Goal: Check status: Check status

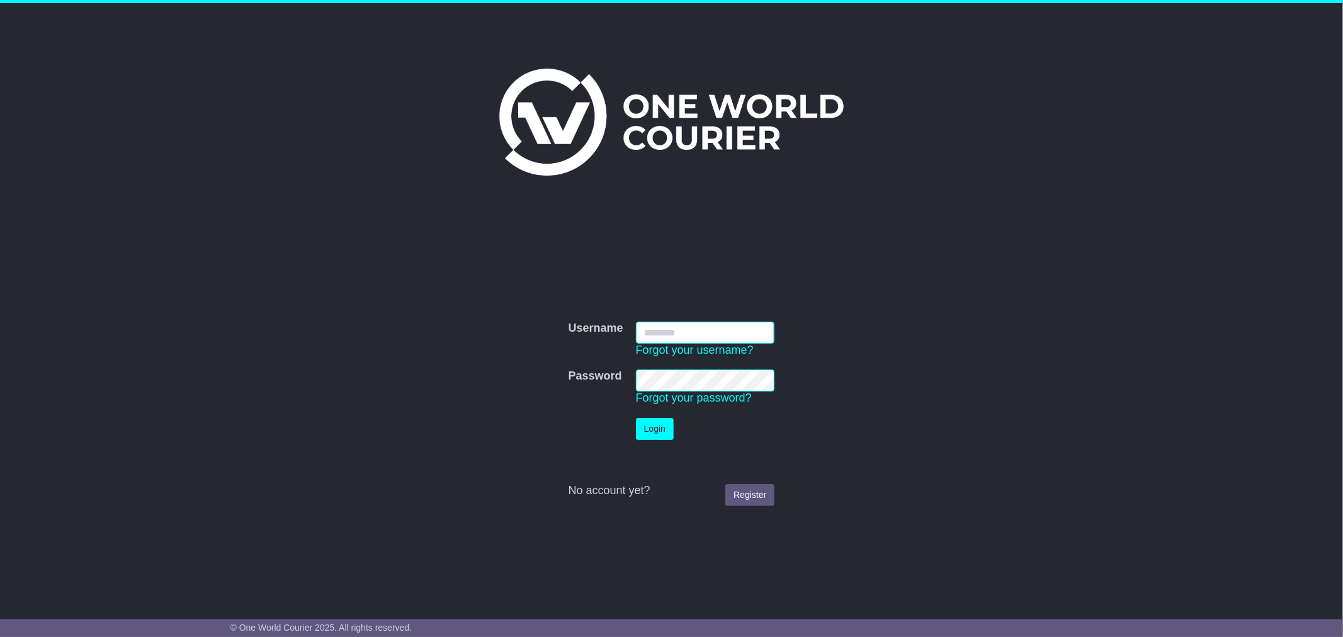
type input "**********"
click at [652, 429] on button "Login" at bounding box center [655, 429] width 38 height 22
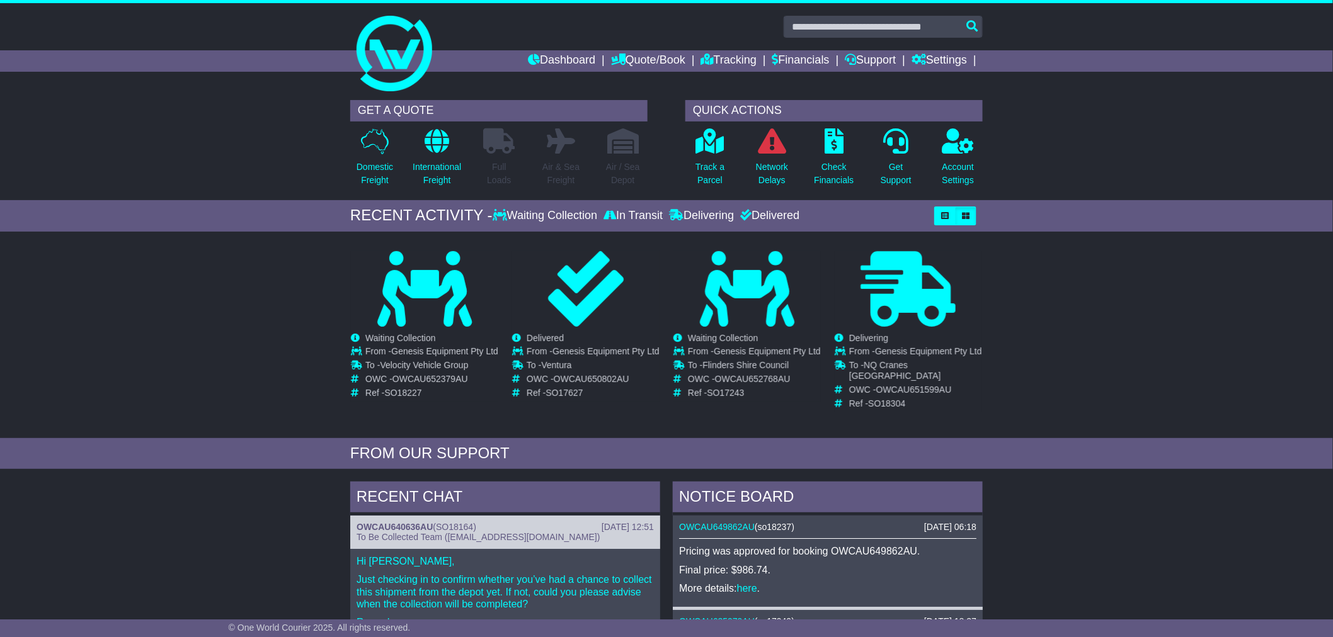
click at [139, 345] on div "Loading... No bookings found Carrier OWC / Carrier # Pickup Delivery Status WRD…" at bounding box center [666, 338] width 1333 height 200
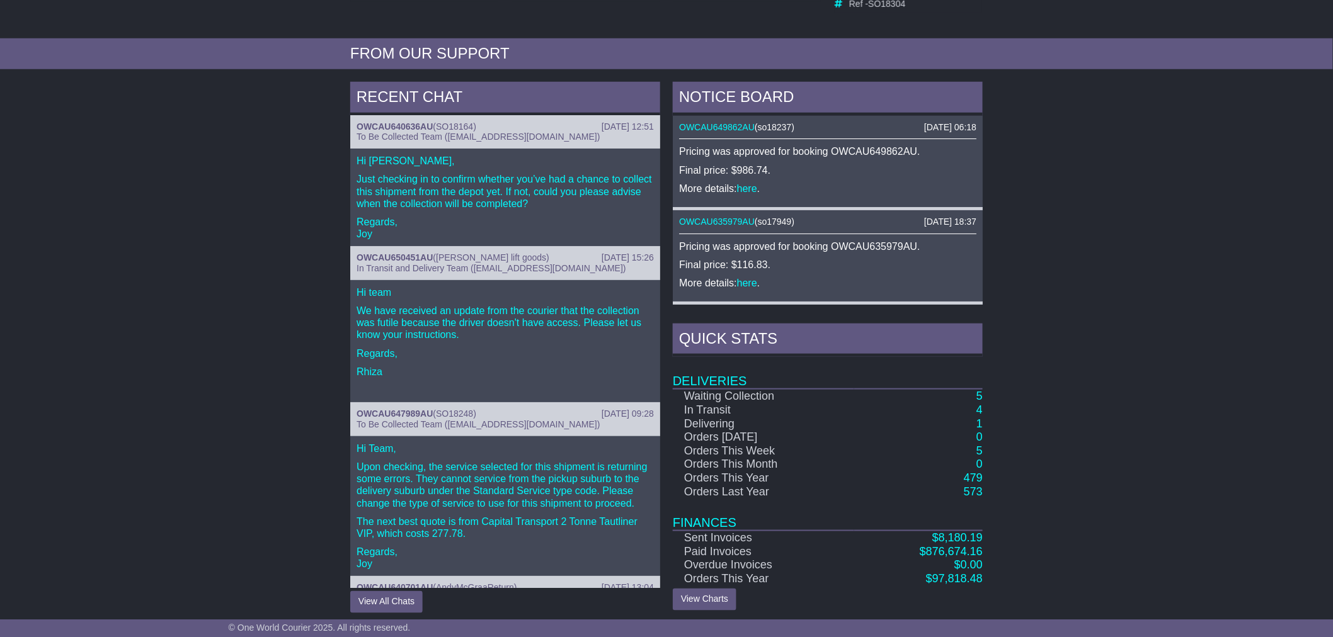
scroll to position [406, 0]
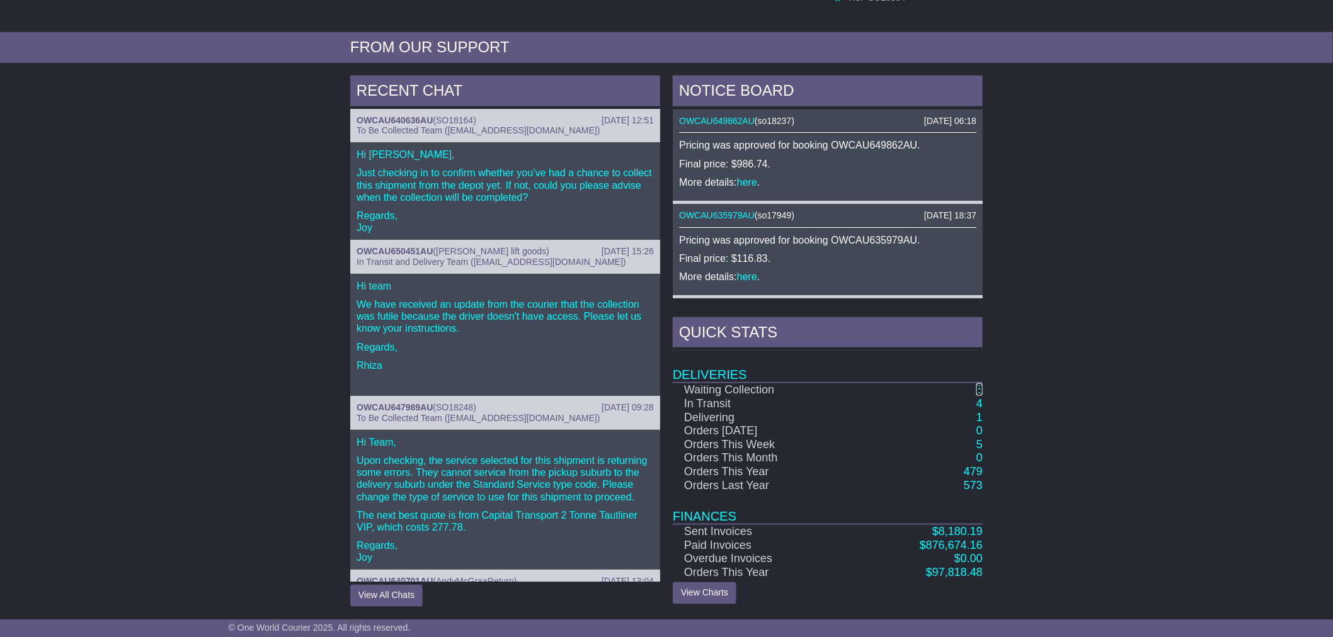
click at [978, 388] on link "5" at bounding box center [979, 390] width 6 height 13
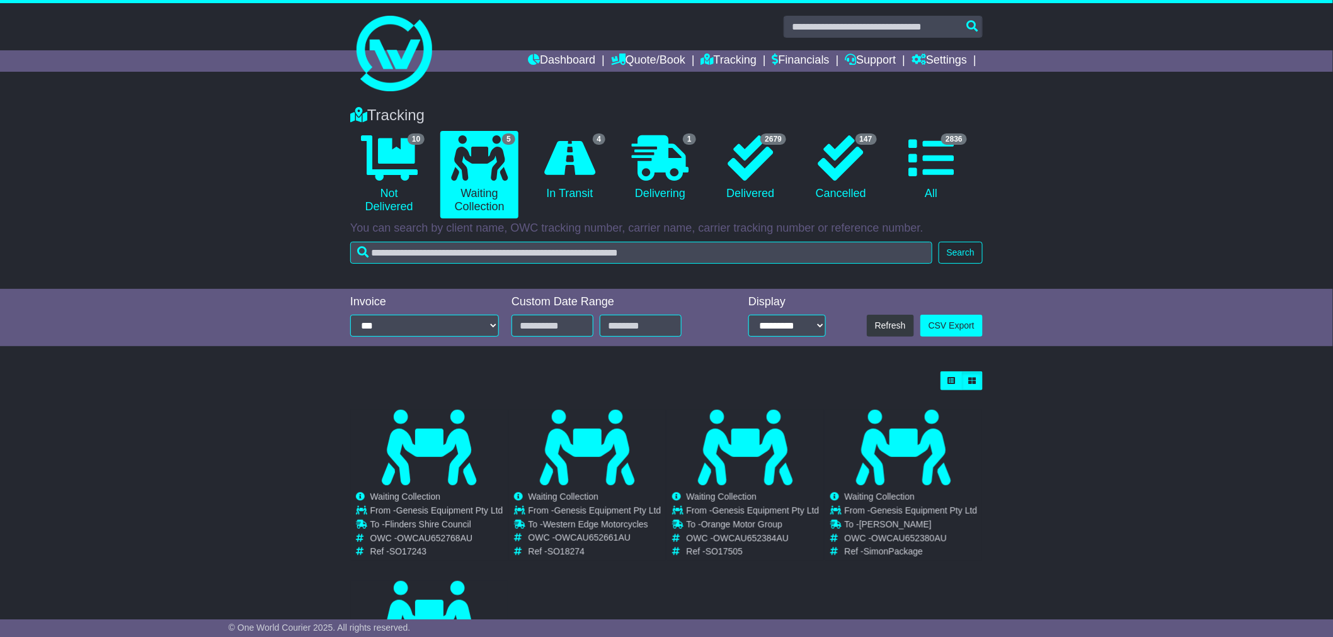
click at [1161, 457] on div "Loading... No bookings found Carrier OWC / Carrier # Pickup Delivery Status WRD…" at bounding box center [666, 561] width 1333 height 392
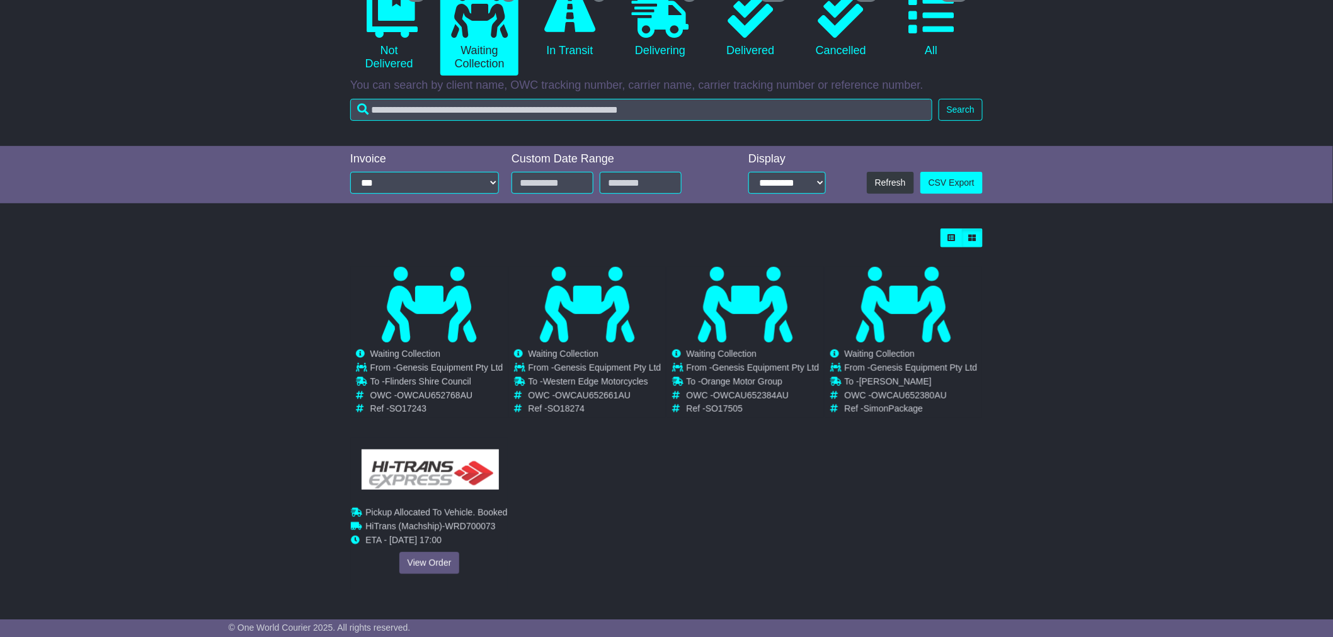
scroll to position [145, 0]
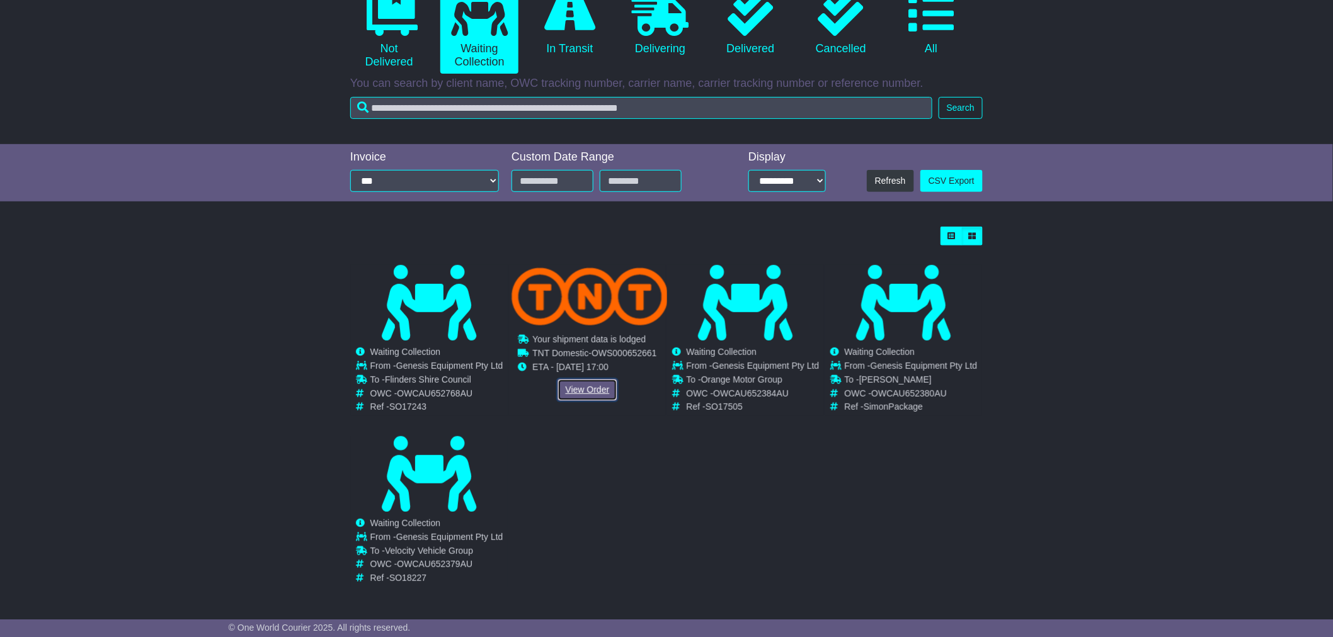
click at [584, 398] on link "View Order" at bounding box center [587, 390] width 60 height 22
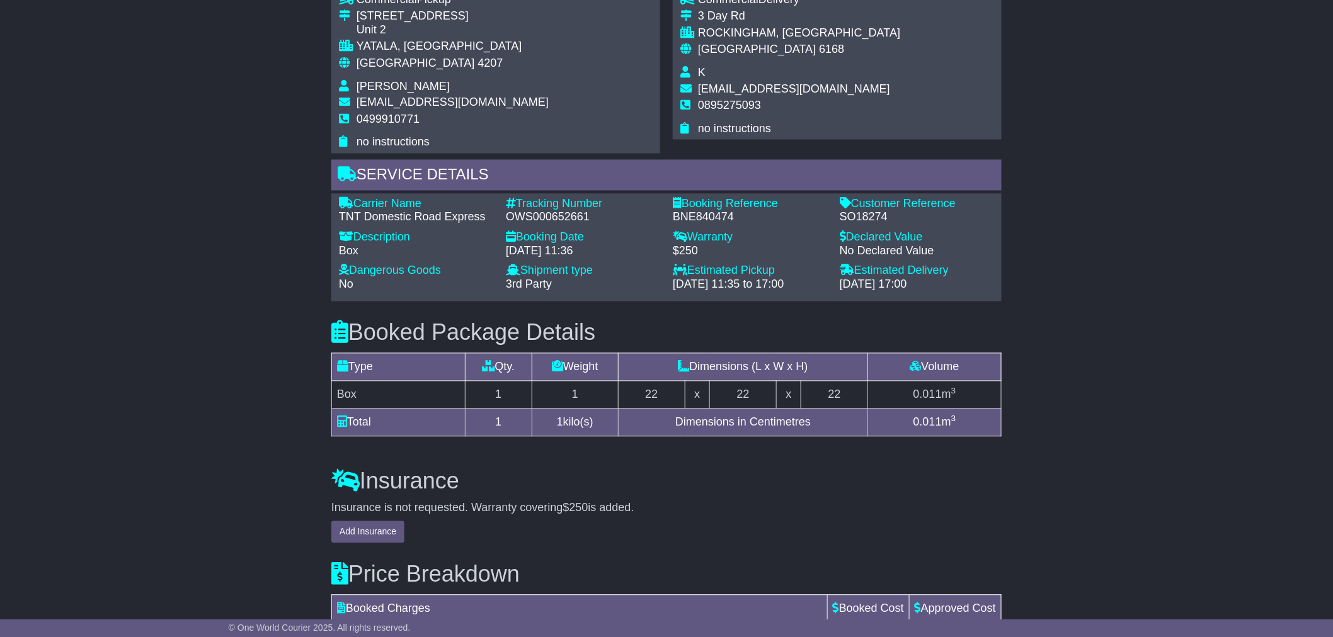
scroll to position [909, 0]
click at [858, 215] on div "SO18274" at bounding box center [917, 217] width 154 height 14
drag, startPoint x: 840, startPoint y: 215, endPoint x: 911, endPoint y: 217, distance: 71.8
click at [911, 217] on div "SO18274" at bounding box center [917, 217] width 154 height 14
copy div "SO18274"
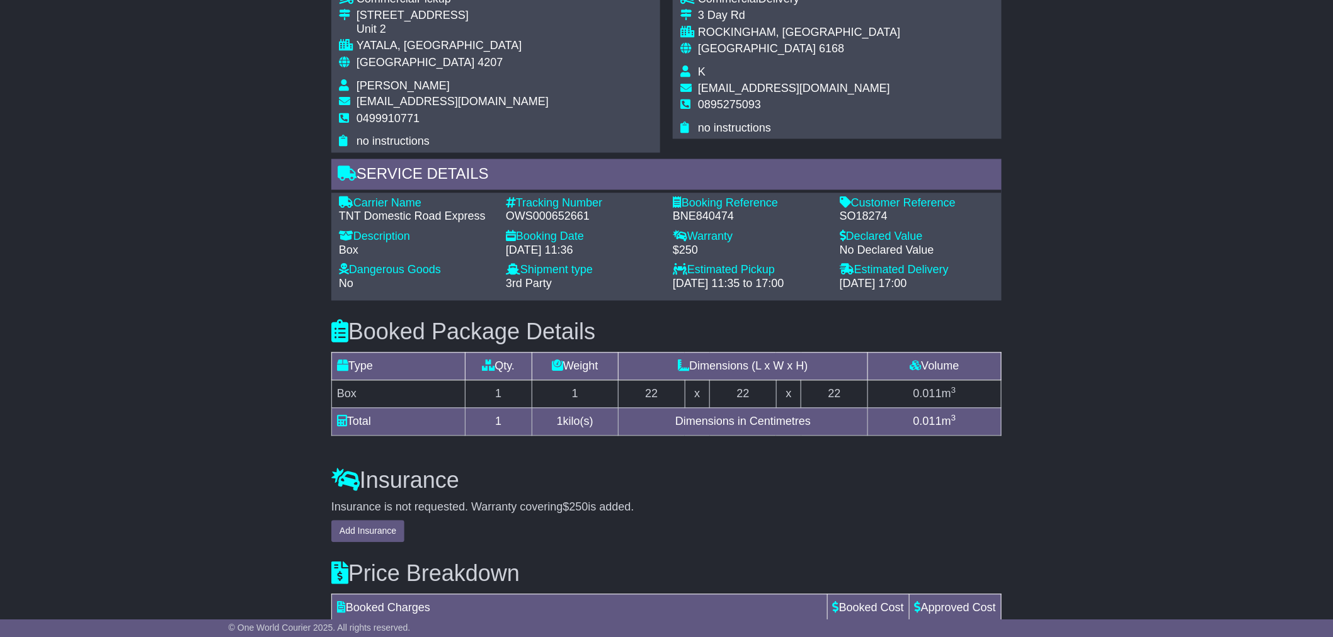
click at [1139, 228] on div "Email Download Tracking Pricing Insurance" at bounding box center [666, 33] width 1333 height 1442
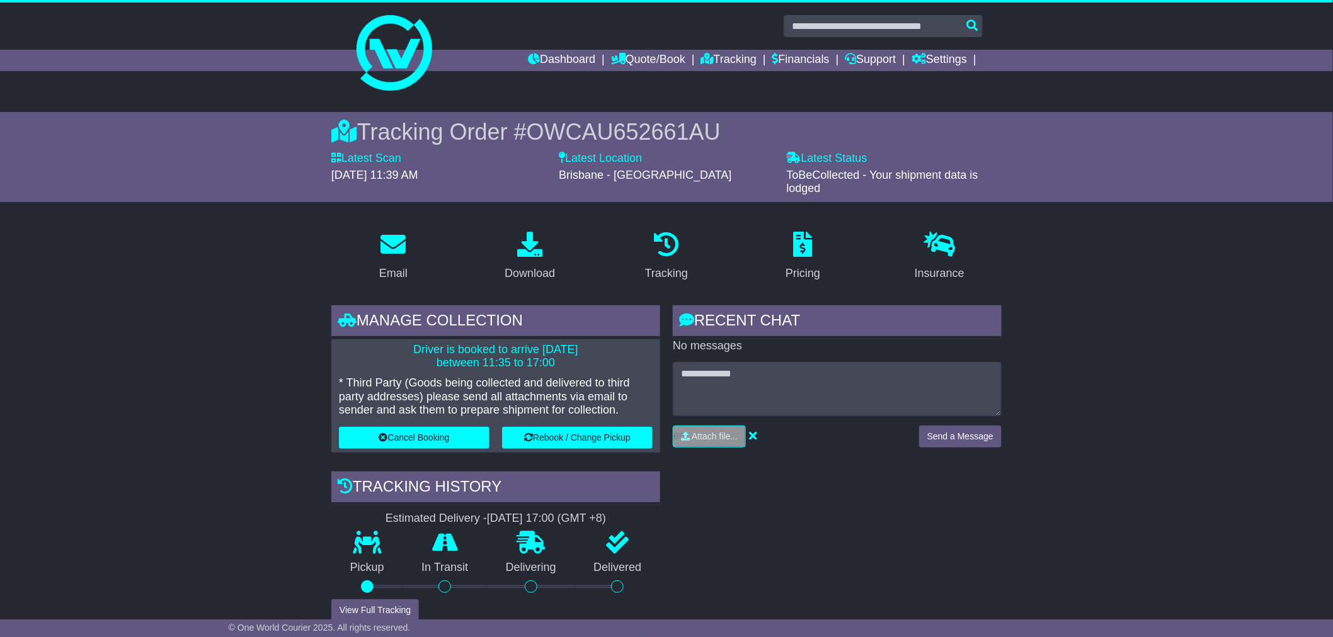
scroll to position [0, 0]
click at [618, 63] on link "Quote/Book" at bounding box center [648, 60] width 74 height 21
click at [535, 58] on link "Dashboard" at bounding box center [561, 60] width 67 height 21
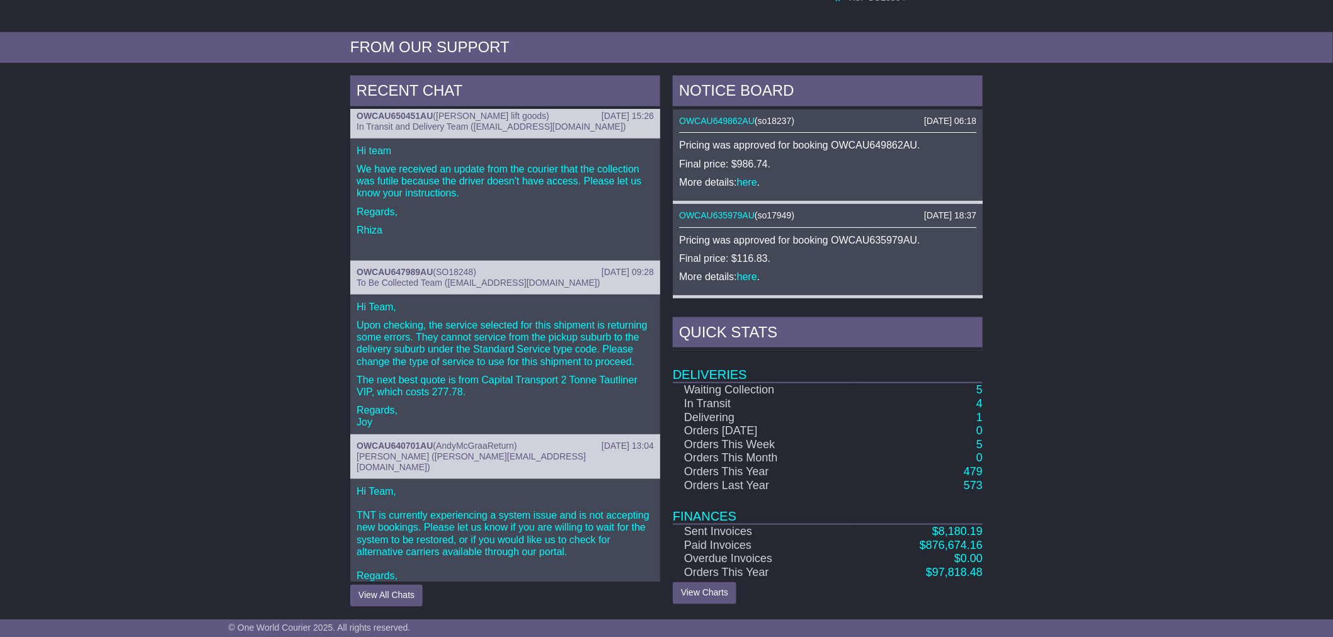
scroll to position [145, 0]
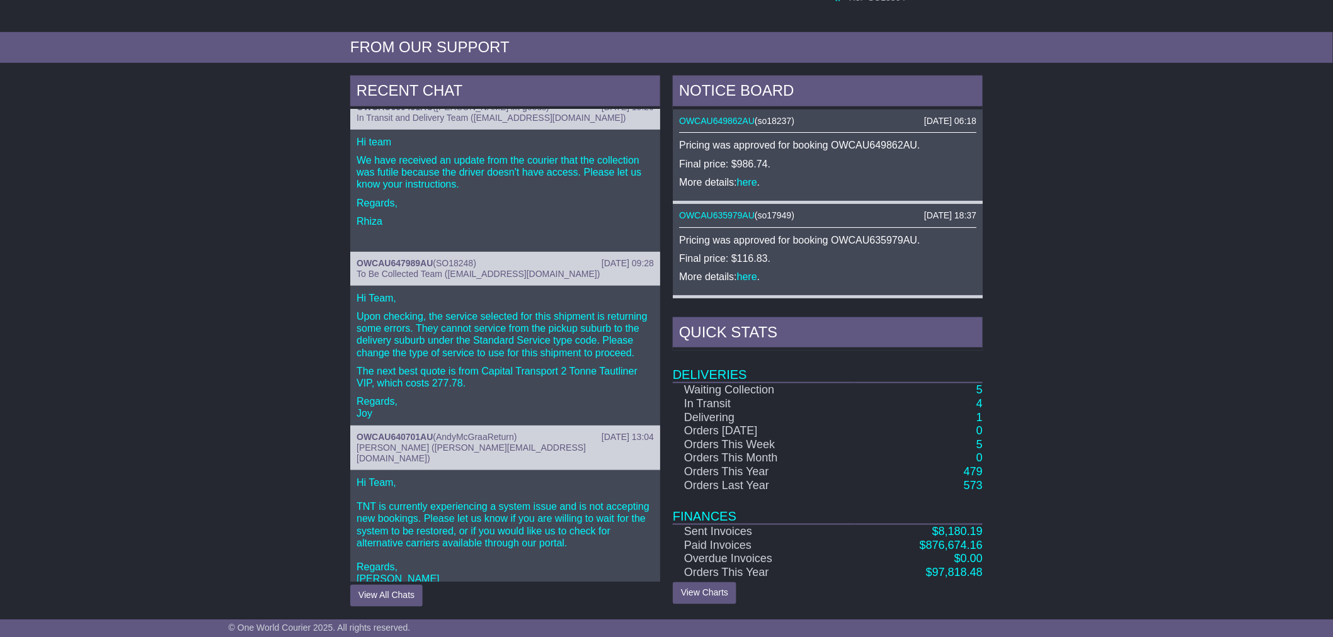
click at [267, 183] on div "RECENT CHAT [DATE] 12:51 OWCAU640636AU ( SO18164 ) To Be Collected Team ([EMAIL…" at bounding box center [666, 341] width 1333 height 544
